Goal: Task Accomplishment & Management: Complete application form

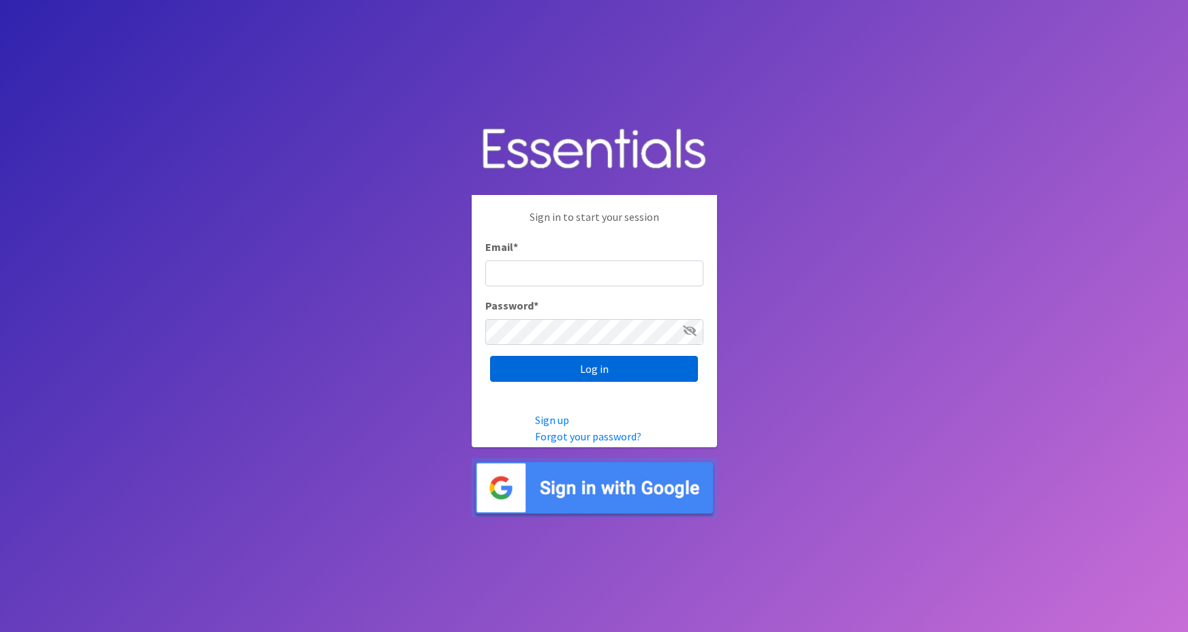
type input "maggie.schneemann@gmail.com"
click at [590, 374] on input "Log in" at bounding box center [594, 369] width 208 height 26
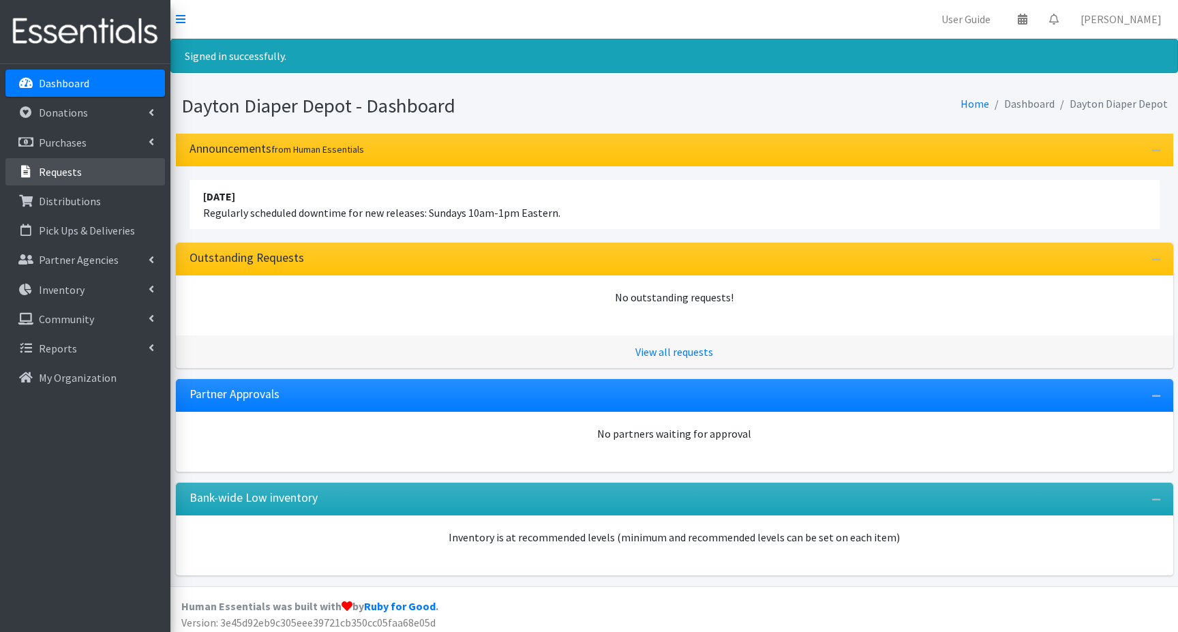
click at [62, 172] on p "Requests" at bounding box center [60, 172] width 43 height 14
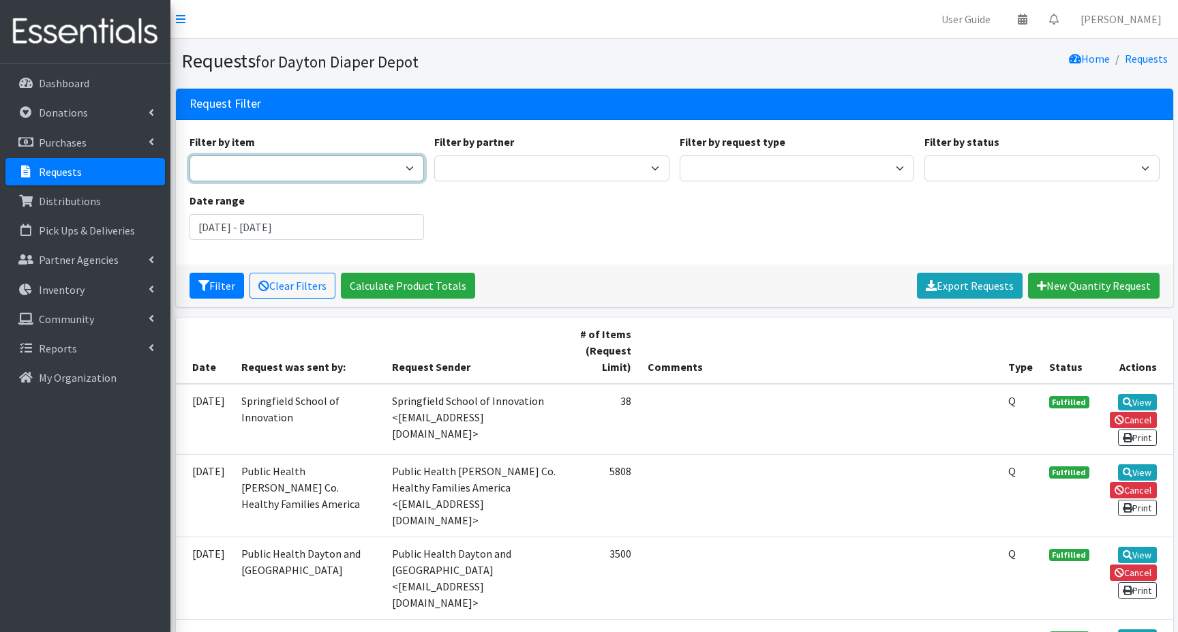
click at [231, 163] on select "1 month period supply kit Kids (Newborn) Kids (Preemie) Kids Pull-Ups (2T-3T) K…" at bounding box center [307, 168] width 235 height 26
drag, startPoint x: 500, startPoint y: 189, endPoint x: 508, endPoint y: 189, distance: 8.2
click at [502, 189] on div "Filter by item 1 month period supply kit Kids (Newborn) Kids (Preemie) Kids Pul…" at bounding box center [674, 192] width 980 height 117
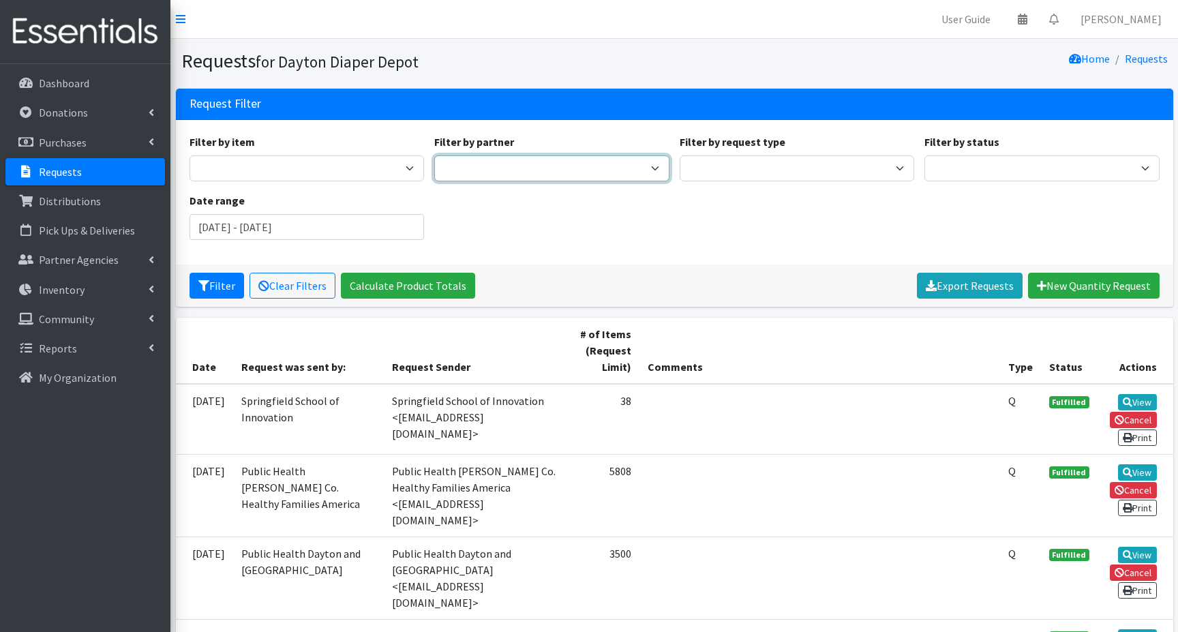
drag, startPoint x: 637, startPoint y: 170, endPoint x: 619, endPoint y: 171, distance: 17.7
click at [637, 170] on select "13:13 Airmen's Attic Anchor Ministries Bellbrook Sugarcreek Community Support C…" at bounding box center [551, 168] width 235 height 26
select select "6439"
click at [434, 155] on select "13:13 Airmen's Attic Anchor Ministries Bellbrook Sugarcreek Community Support C…" at bounding box center [551, 168] width 235 height 26
click at [533, 236] on div "Filter by item 1 month period supply kit Kids (Newborn) Kids (Preemie) Kids Pul…" at bounding box center [674, 192] width 980 height 117
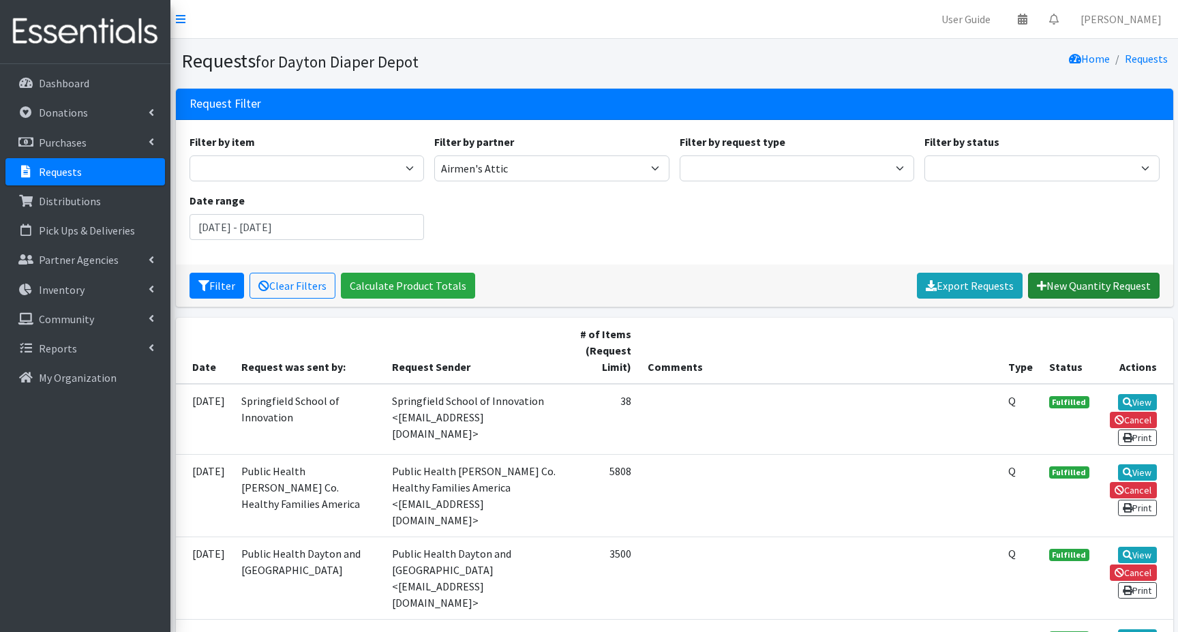
click at [1071, 286] on link "New Quantity Request" at bounding box center [1094, 286] width 132 height 26
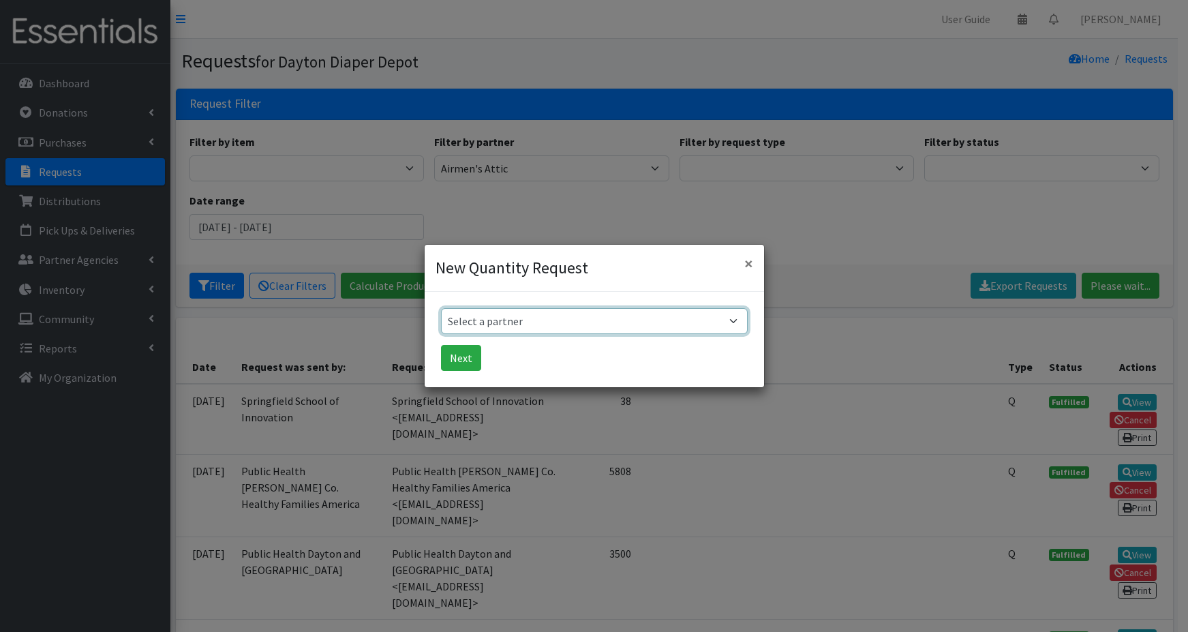
click at [518, 316] on select "Select a partner 13:13 Airmen's Attic Anchor Ministries Bellbrook Sugarcreek Co…" at bounding box center [594, 321] width 307 height 26
select select "6439"
click at [441, 308] on select "Select a partner 13:13 Airmen's Attic Anchor Ministries Bellbrook Sugarcreek Co…" at bounding box center [594, 321] width 307 height 26
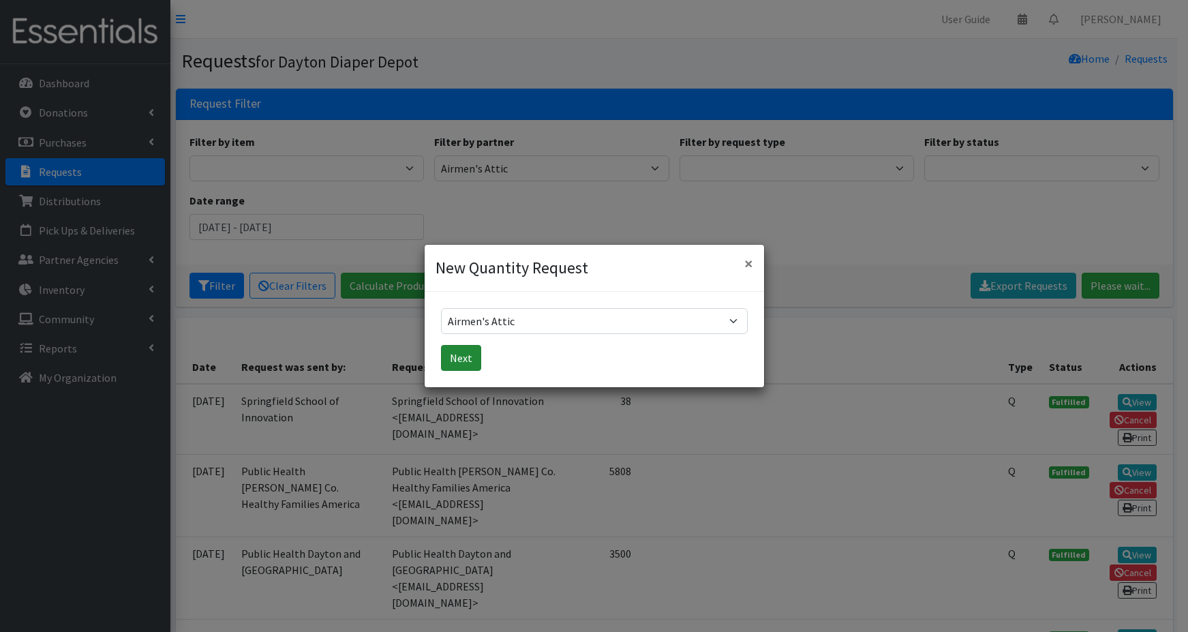
click at [462, 361] on button "Next" at bounding box center [461, 358] width 40 height 26
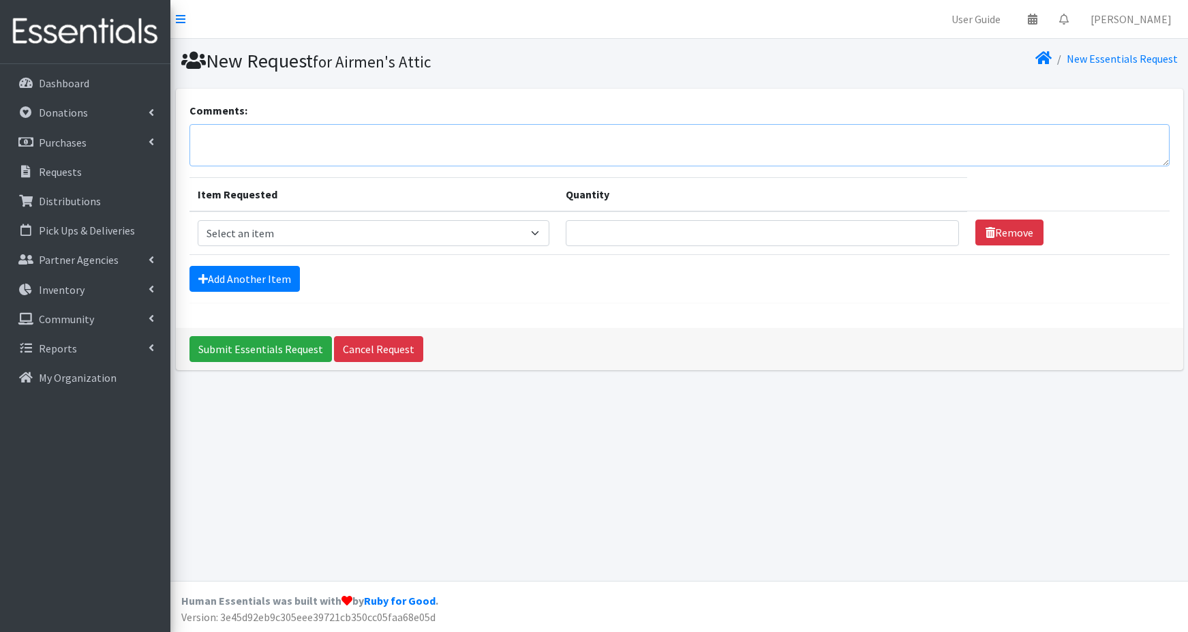
click at [226, 145] on textarea "Comments:" at bounding box center [680, 145] width 980 height 42
type textarea "Anna will pick up on 10/6 at 10:00"
click at [265, 234] on select "Select an item 1 month period supply kit Kids (Newborn) Kids (Size 1) Kids (Siz…" at bounding box center [374, 233] width 352 height 26
select select "15069"
click at [198, 220] on select "Select an item 1 month period supply kit Kids (Newborn) Kids (Size 1) Kids (Siz…" at bounding box center [374, 233] width 352 height 26
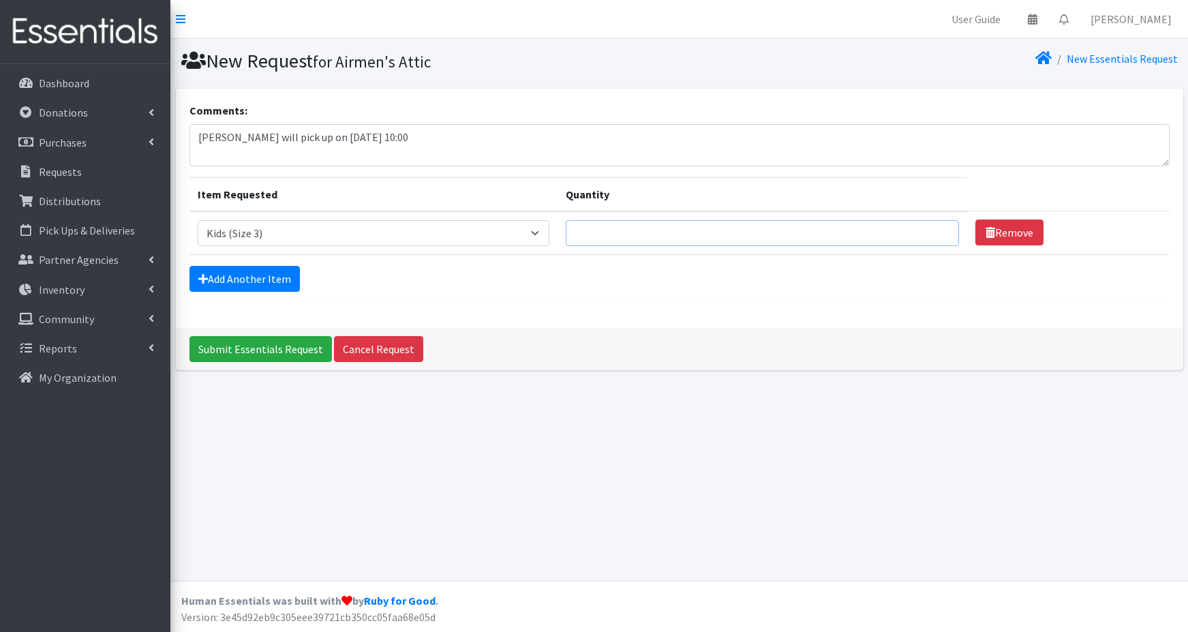
click at [807, 234] on input "Quantity" at bounding box center [762, 233] width 393 height 26
type input "250"
click at [258, 279] on link "Add Another Item" at bounding box center [245, 279] width 110 height 26
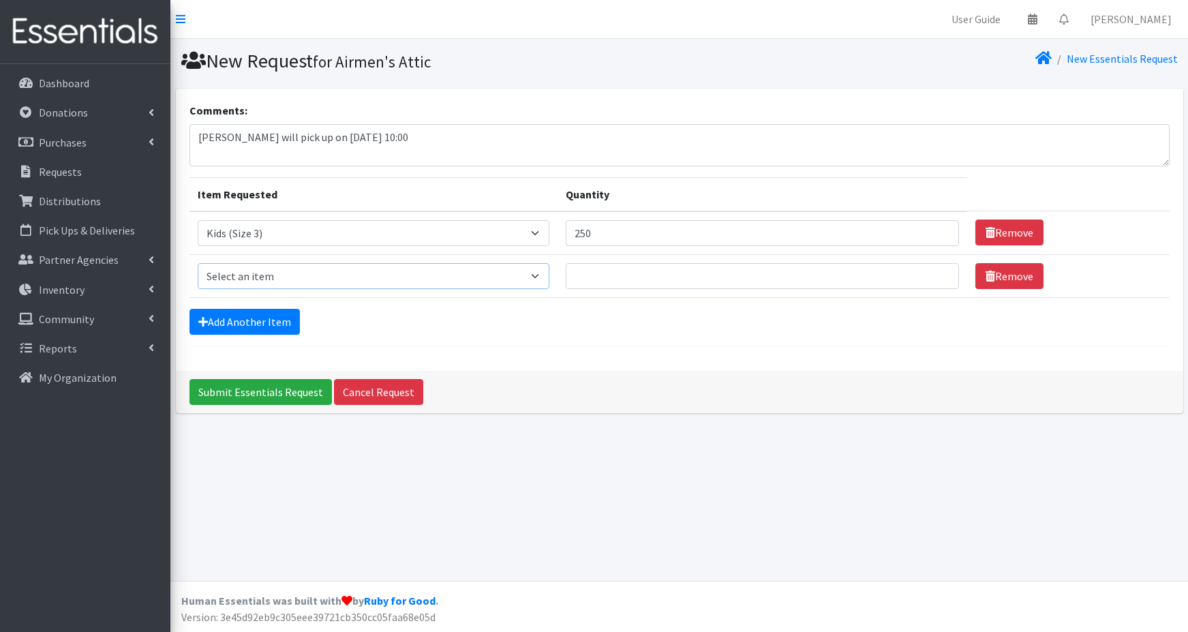
click at [254, 282] on select "Select an item 1 month period supply kit Kids (Newborn) Kids (Size 1) Kids (Siz…" at bounding box center [374, 276] width 352 height 26
select select "15038"
click at [198, 263] on select "Select an item 1 month period supply kit Kids (Newborn) Kids (Size 1) Kids (Siz…" at bounding box center [374, 276] width 352 height 26
click at [601, 273] on input "Quantity" at bounding box center [762, 276] width 393 height 26
type input "225"
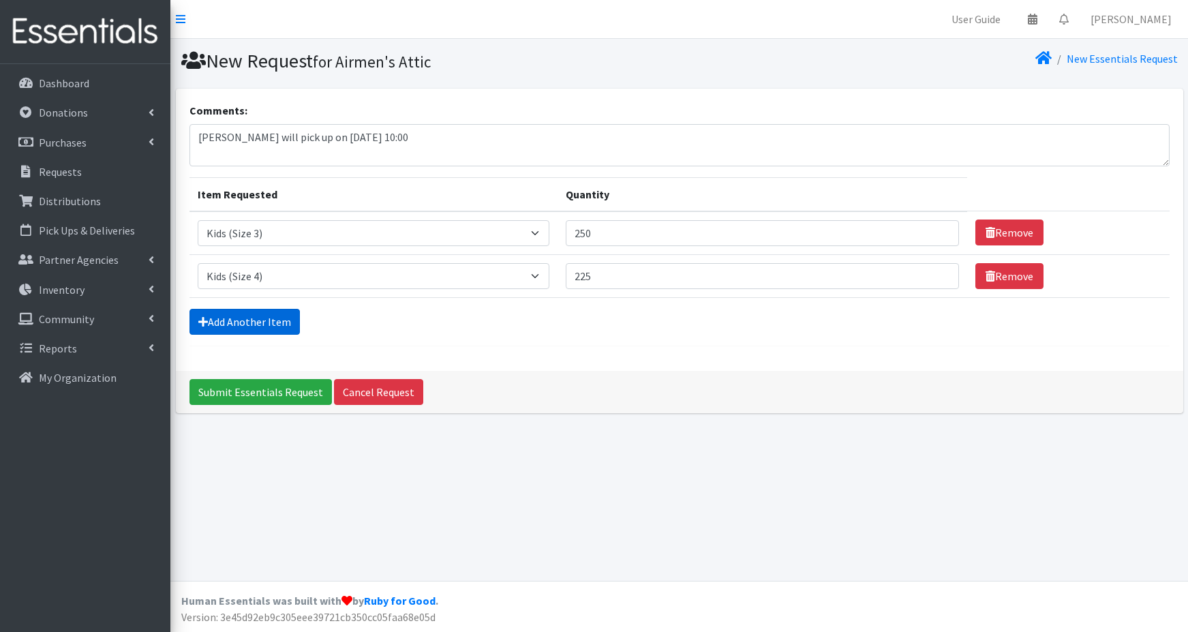
click at [230, 319] on link "Add Another Item" at bounding box center [245, 322] width 110 height 26
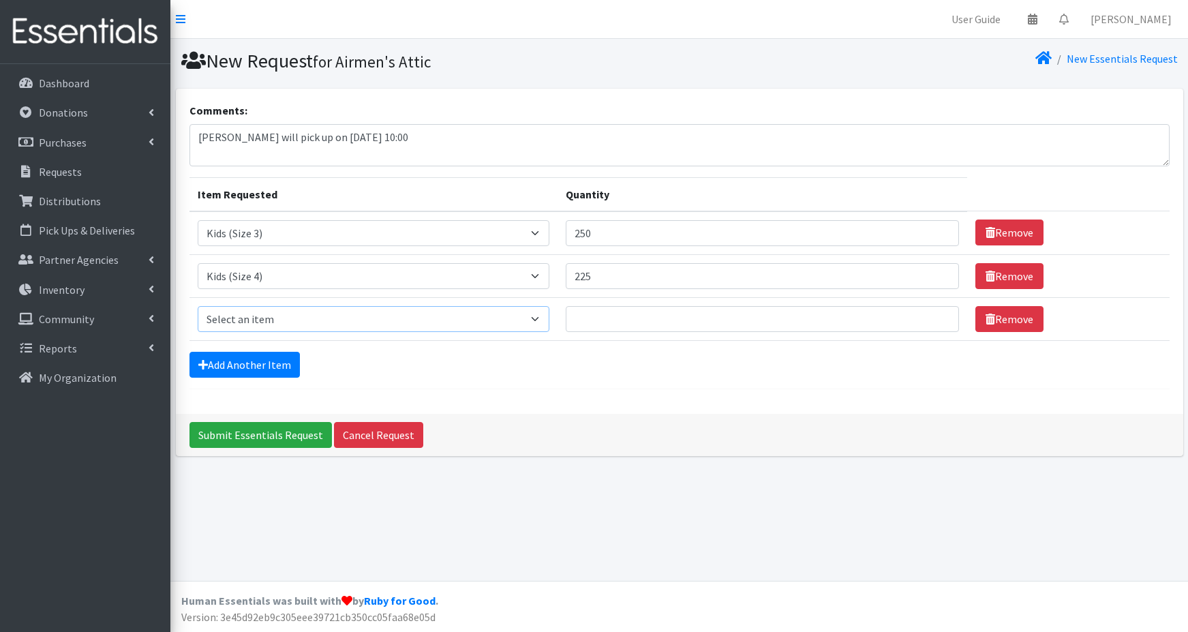
click at [236, 321] on select "Select an item 1 month period supply kit Kids (Newborn) Kids (Size 1) Kids (Siz…" at bounding box center [374, 319] width 352 height 26
select select "15044"
click at [198, 306] on select "Select an item 1 month period supply kit Kids (Newborn) Kids (Size 1) Kids (Siz…" at bounding box center [374, 319] width 352 height 26
click at [626, 320] on input "Quantity" at bounding box center [762, 319] width 393 height 26
type input "250"
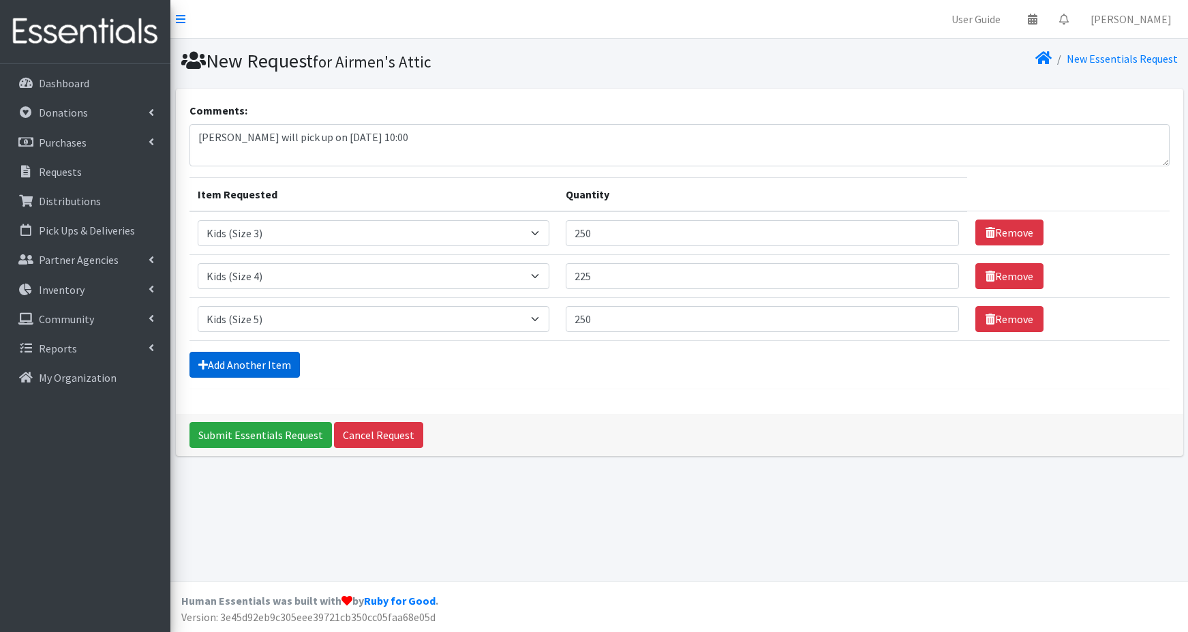
click at [243, 366] on link "Add Another Item" at bounding box center [245, 365] width 110 height 26
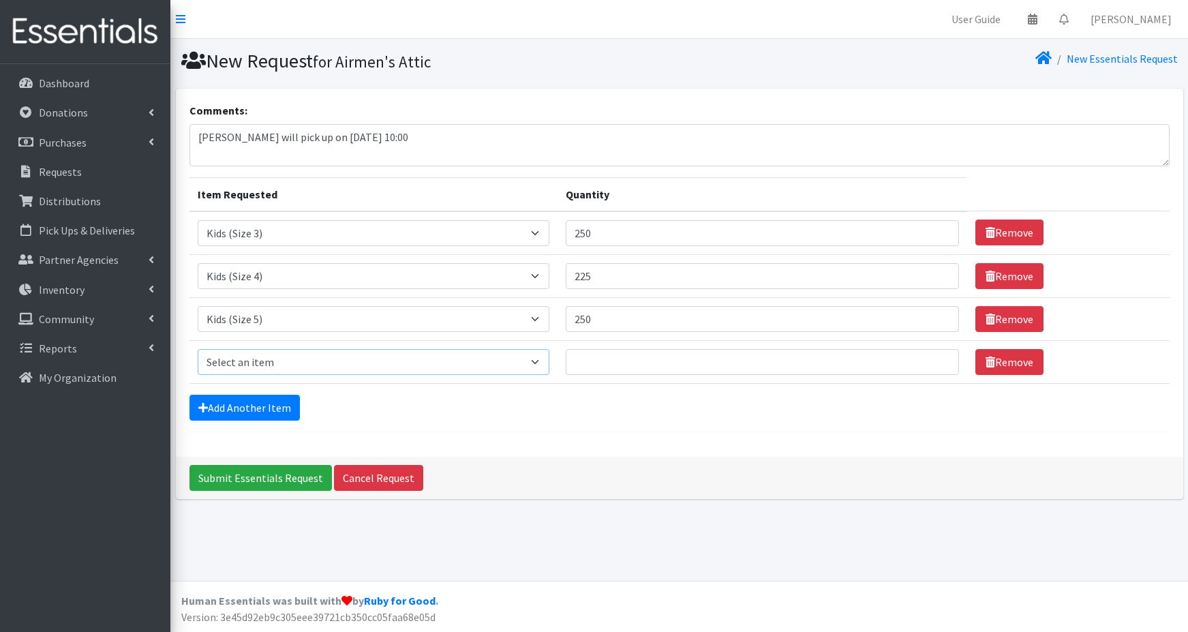
click at [239, 365] on select "Select an item 1 month period supply kit Kids (Newborn) Kids (Size 1) Kids (Siz…" at bounding box center [374, 362] width 352 height 26
select select "15071"
click at [198, 349] on select "Select an item 1 month period supply kit Kids (Newborn) Kids (Size 1) Kids (Siz…" at bounding box center [374, 362] width 352 height 26
drag, startPoint x: 607, startPoint y: 361, endPoint x: 616, endPoint y: 363, distance: 9.9
click at [616, 363] on input "Quantity" at bounding box center [762, 362] width 393 height 26
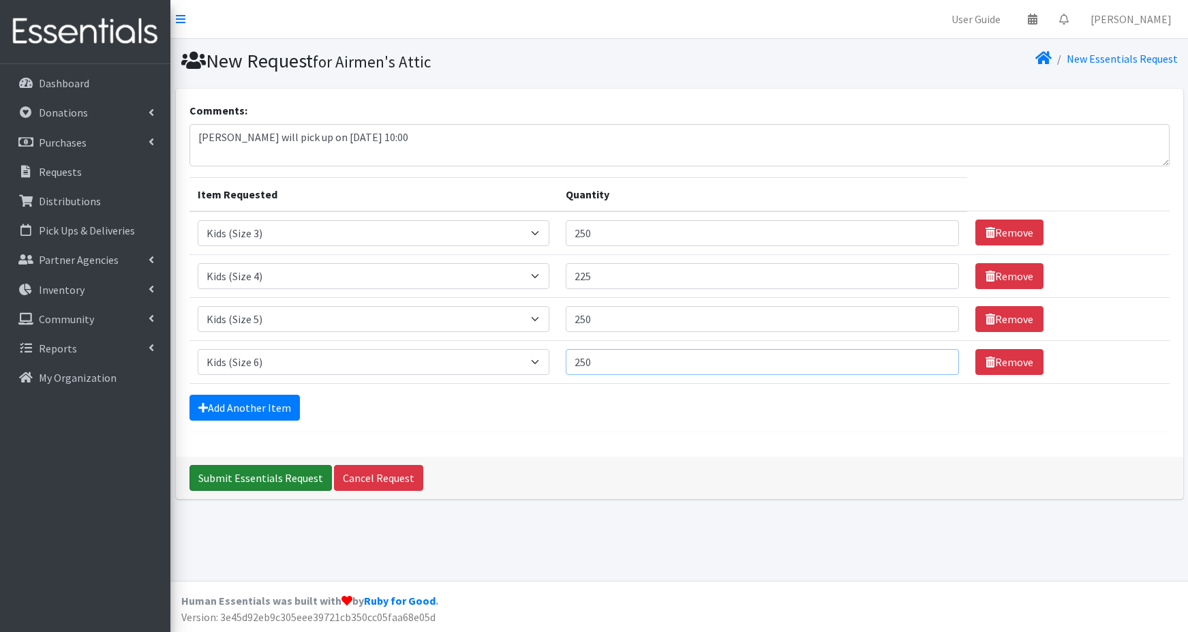
type input "250"
click at [276, 479] on input "Submit Essentials Request" at bounding box center [261, 478] width 142 height 26
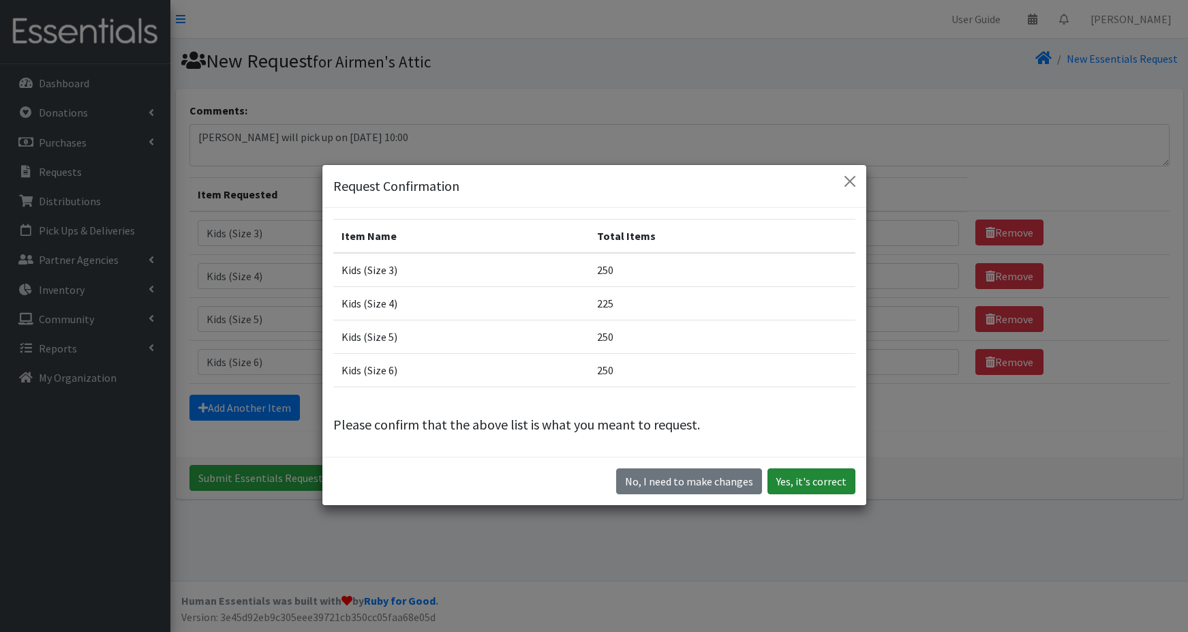
click at [818, 481] on button "Yes, it's correct" at bounding box center [812, 481] width 88 height 26
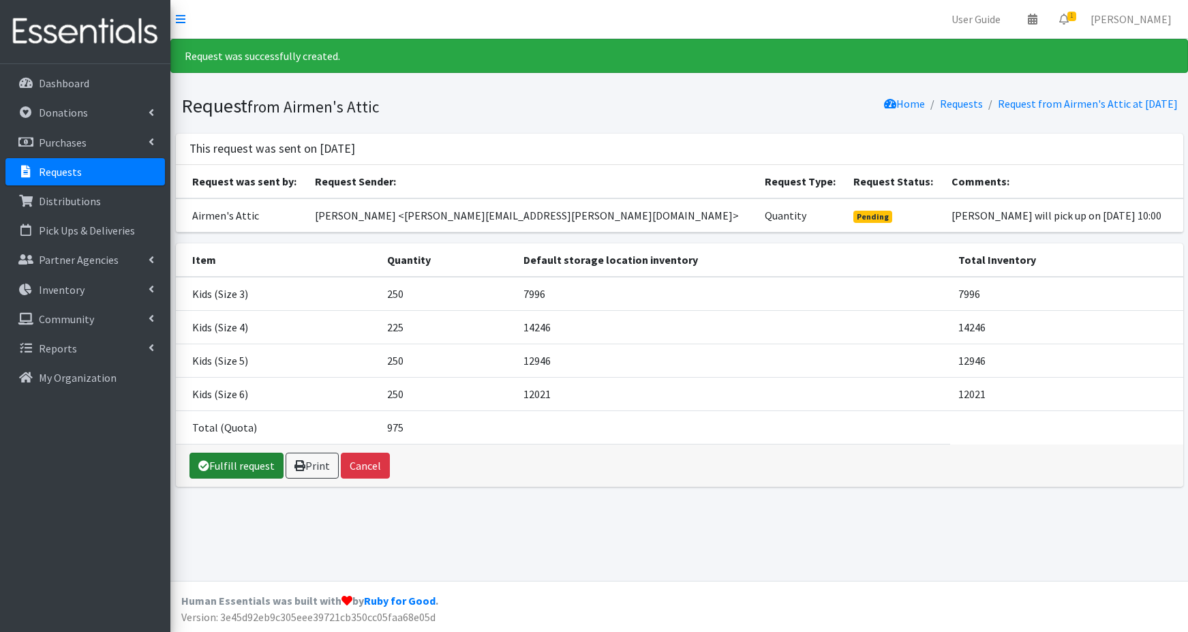
click at [234, 466] on link "Fulfill request" at bounding box center [237, 466] width 94 height 26
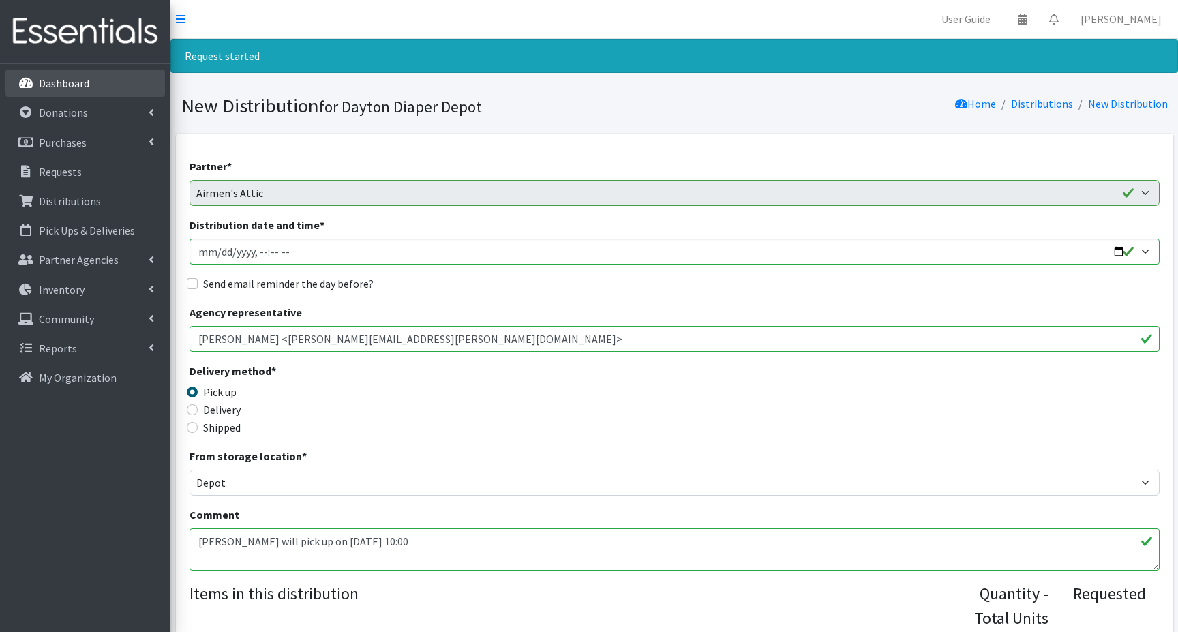
click at [71, 85] on p "Dashboard" at bounding box center [64, 83] width 50 height 14
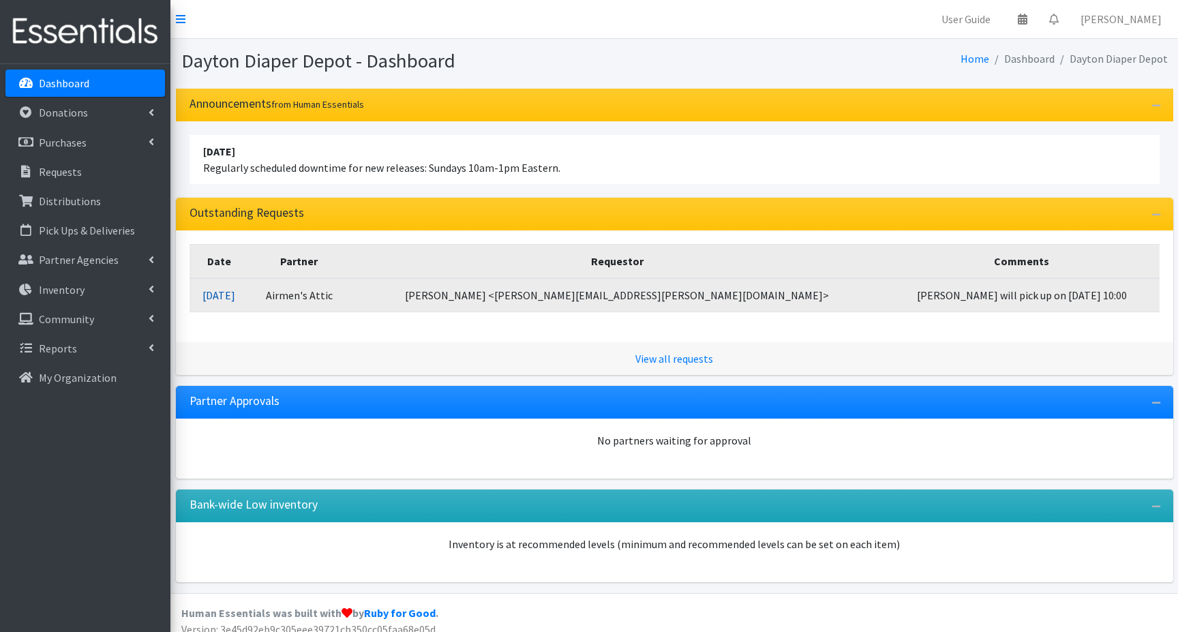
click at [235, 295] on link "[DATE]" at bounding box center [218, 295] width 33 height 14
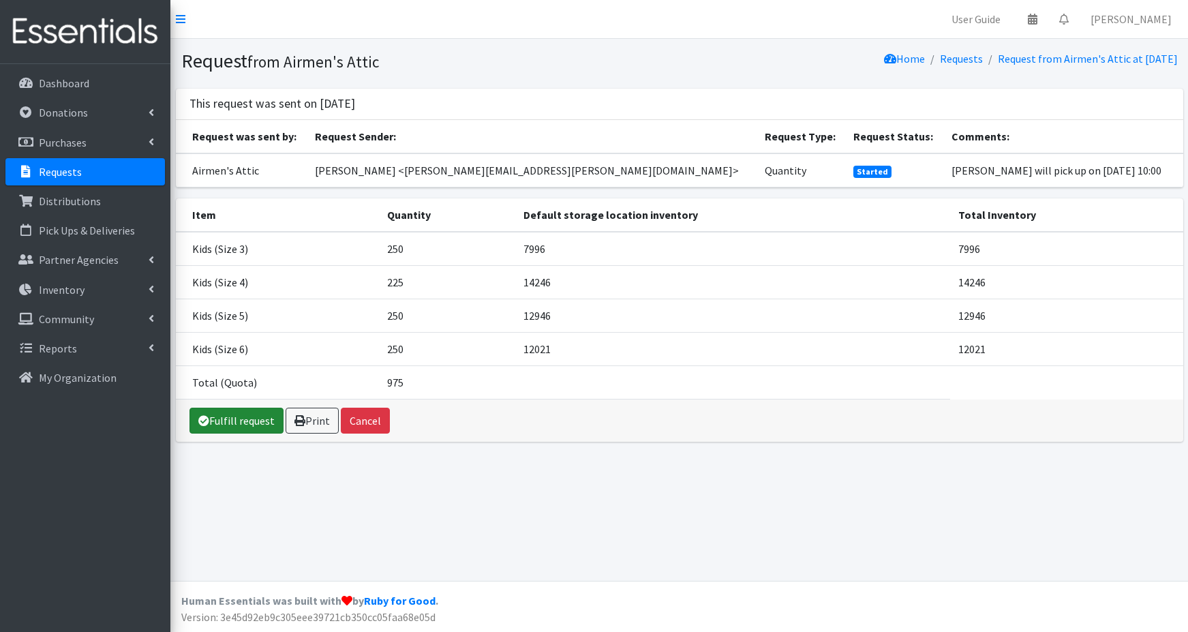
click at [220, 421] on link "Fulfill request" at bounding box center [237, 421] width 94 height 26
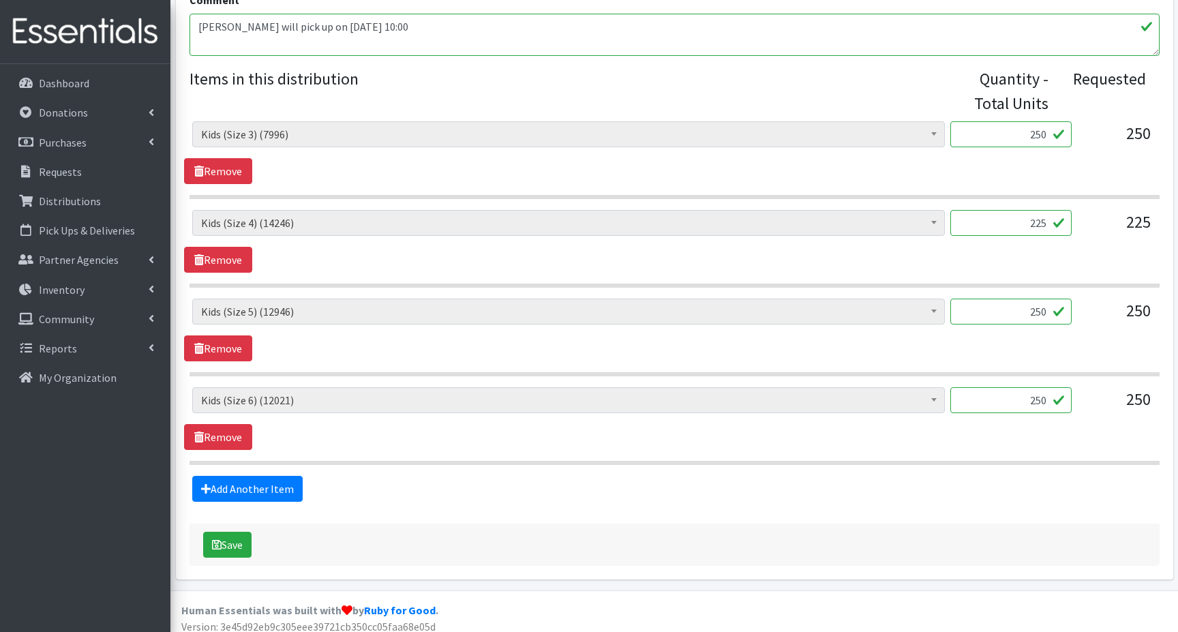
scroll to position [524, 0]
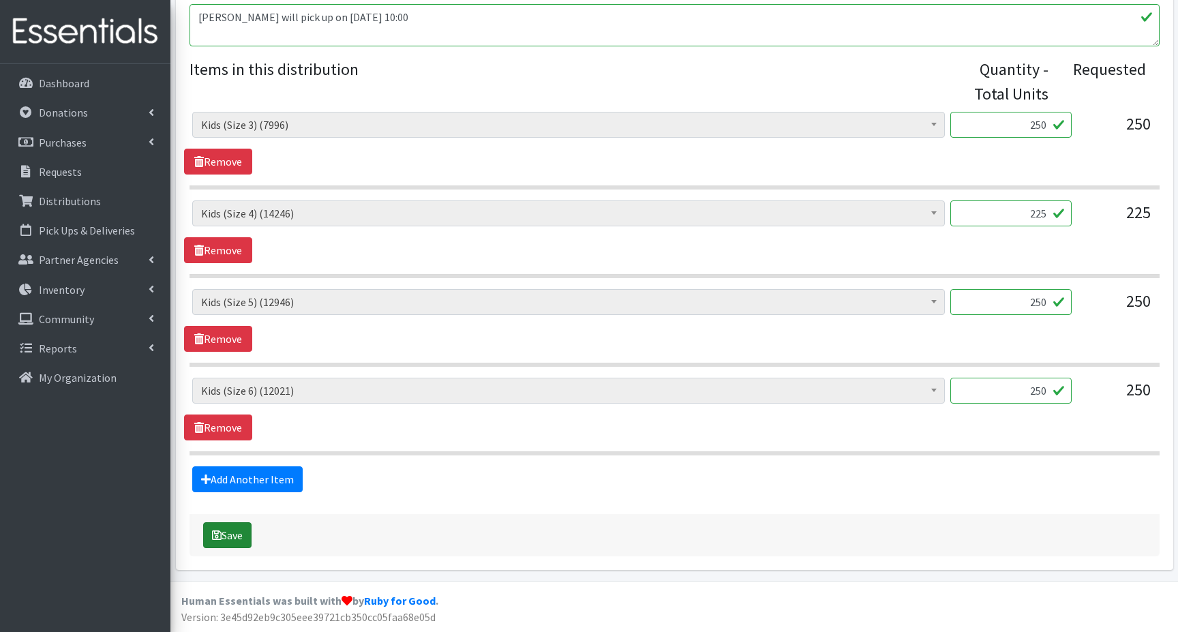
click at [225, 534] on button "Save" at bounding box center [227, 535] width 48 height 26
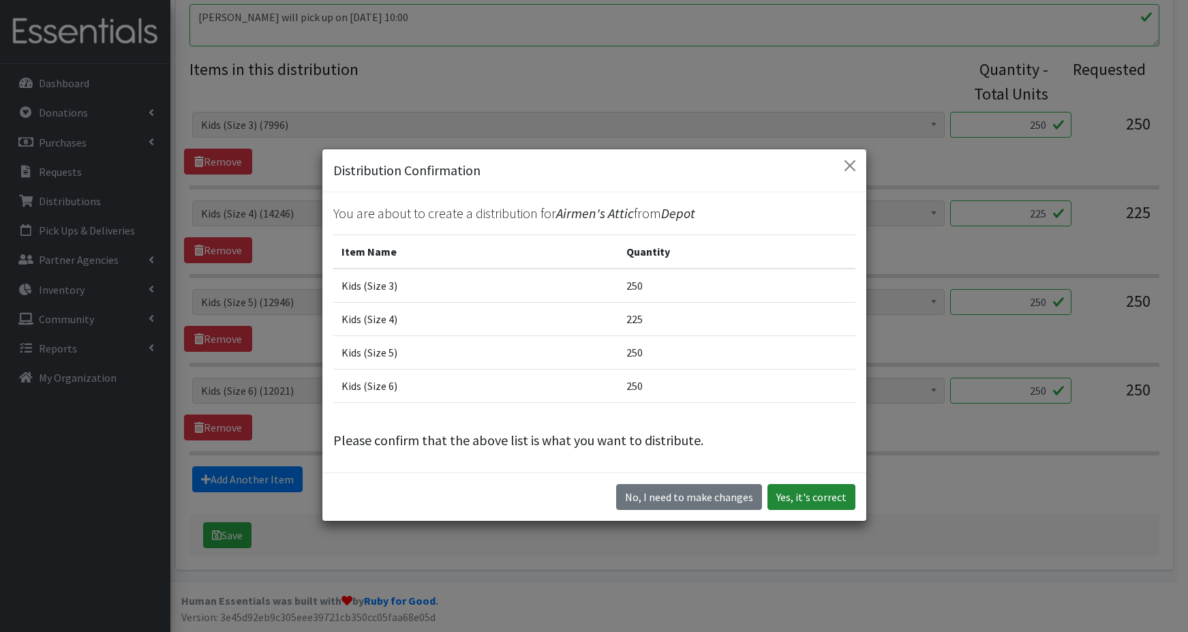
click at [798, 500] on button "Yes, it's correct" at bounding box center [812, 497] width 88 height 26
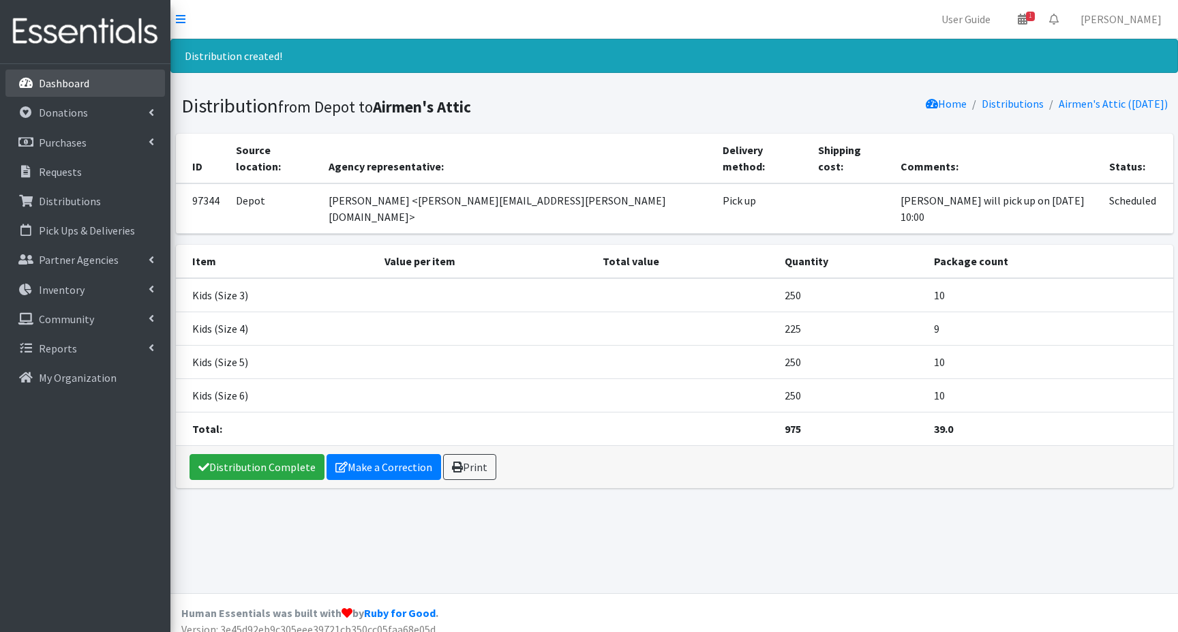
click at [54, 82] on p "Dashboard" at bounding box center [64, 83] width 50 height 14
